Goal: Information Seeking & Learning: Learn about a topic

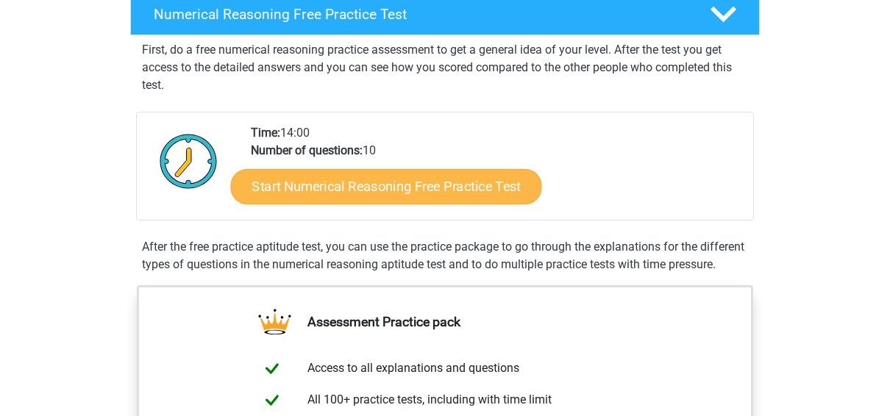
scroll to position [247, 0]
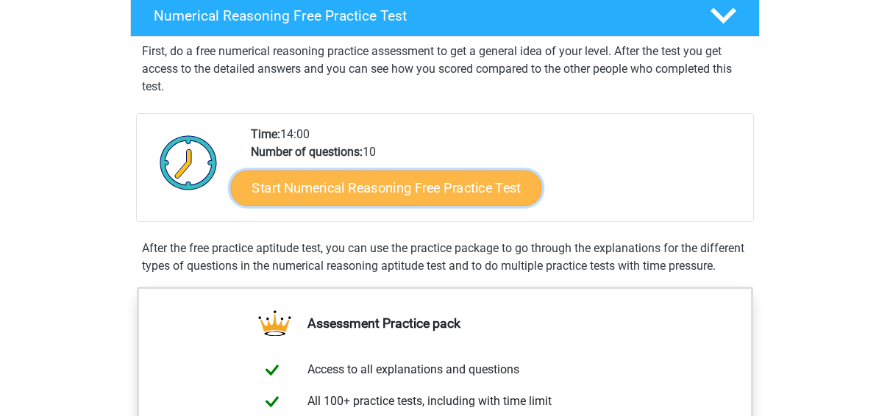
click at [355, 185] on link "Start Numerical Reasoning Free Practice Test" at bounding box center [386, 187] width 311 height 35
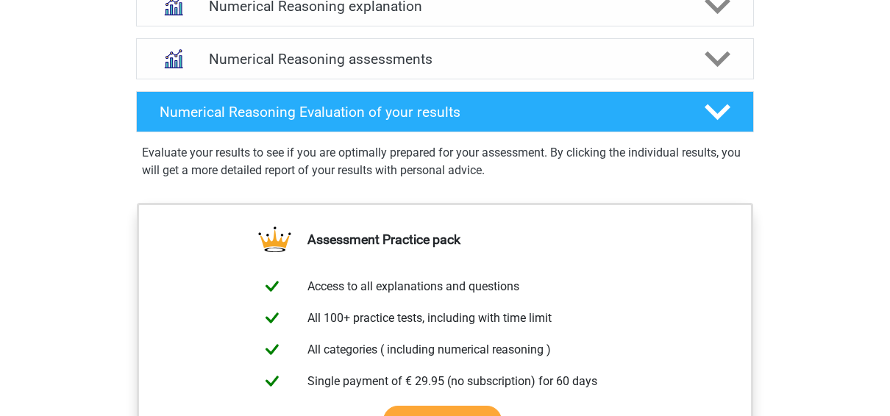
scroll to position [925, 0]
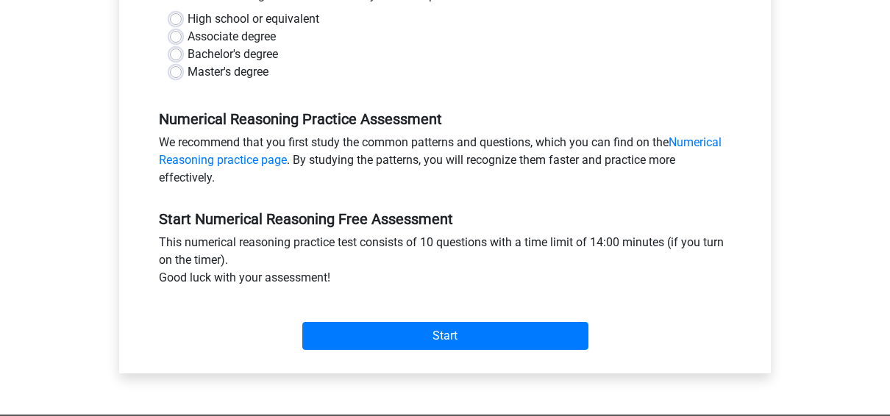
scroll to position [360, 0]
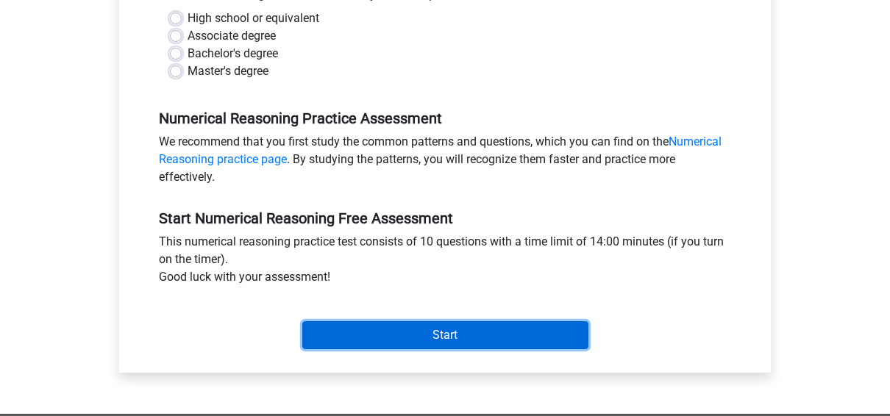
click at [380, 324] on input "Start" at bounding box center [445, 335] width 286 height 28
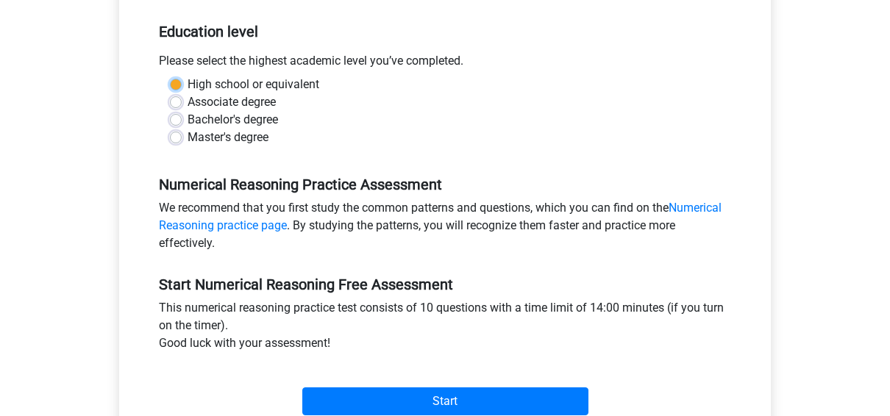
scroll to position [289, 0]
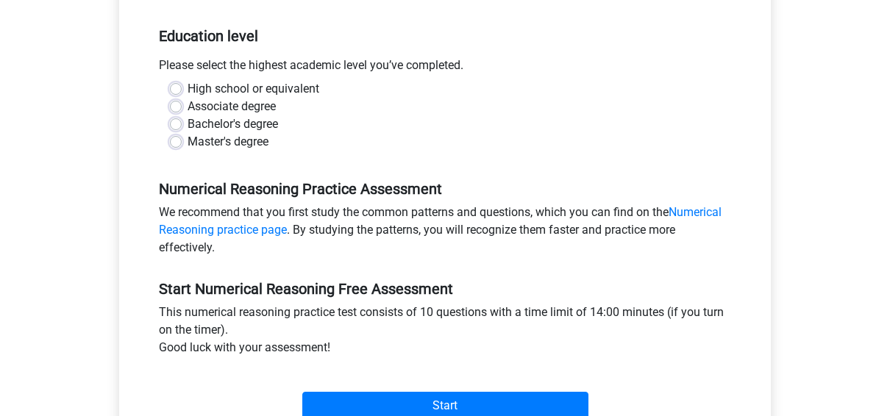
click at [338, 113] on div "Associate degree" at bounding box center [445, 107] width 550 height 18
click at [246, 135] on label "Master's degree" at bounding box center [228, 142] width 81 height 18
click at [182, 135] on input "Master's degree" at bounding box center [176, 140] width 12 height 15
radio input "true"
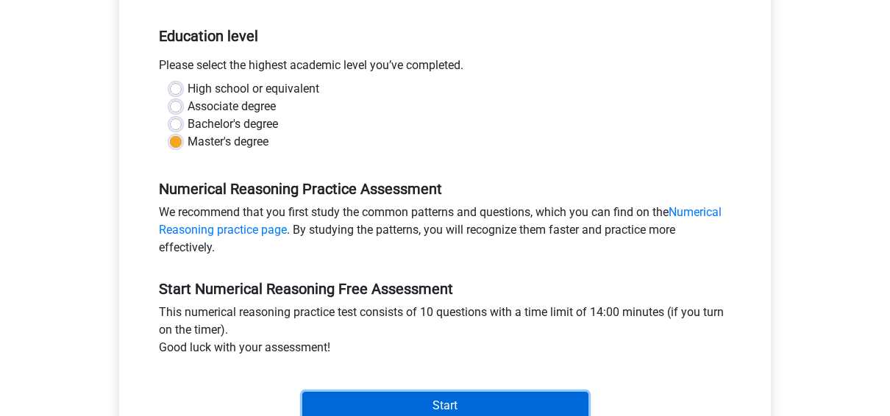
click at [429, 394] on input "Start" at bounding box center [445, 406] width 286 height 28
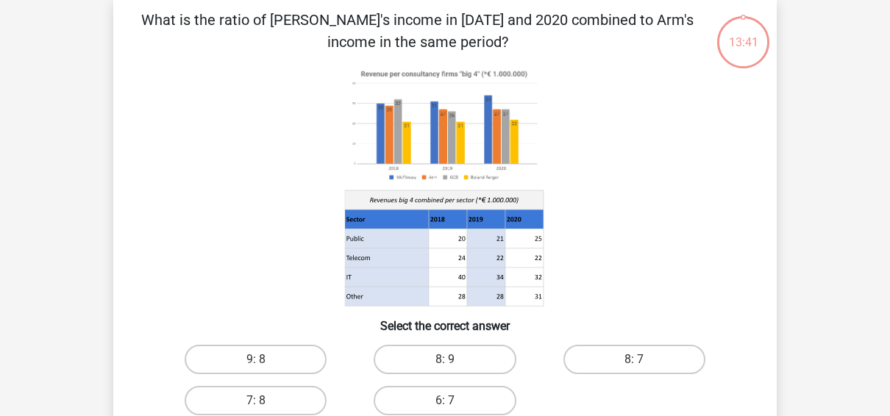
scroll to position [74, 0]
